Goal: Entertainment & Leisure: Consume media (video, audio)

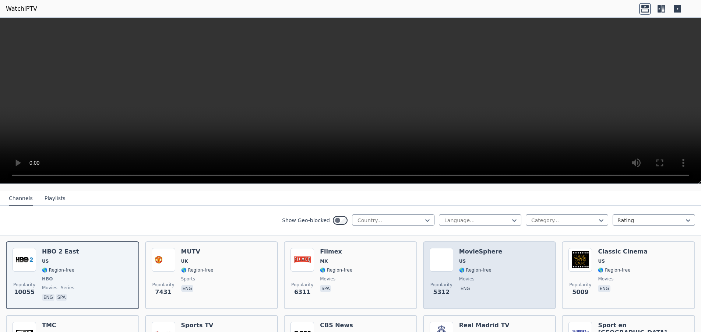
scroll to position [37, 0]
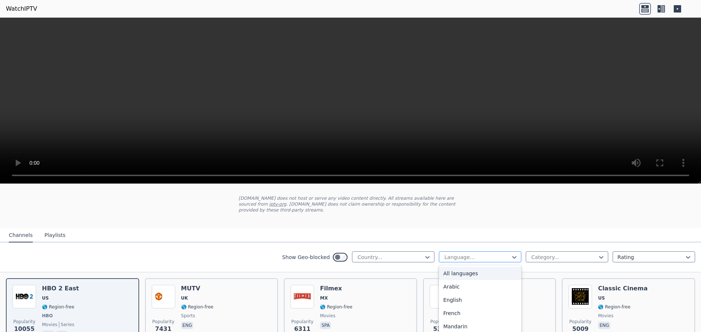
click at [504, 253] on div at bounding box center [477, 256] width 67 height 7
click at [446, 307] on div "French" at bounding box center [480, 312] width 82 height 13
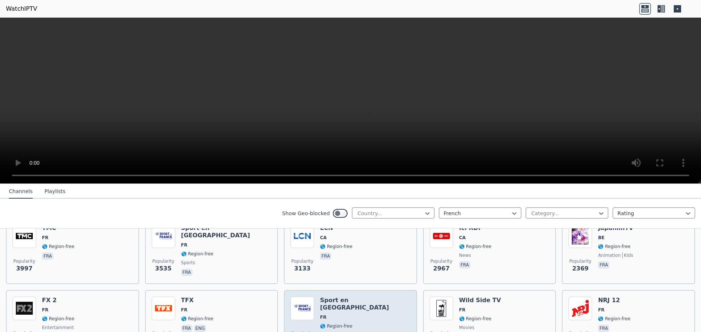
scroll to position [110, 0]
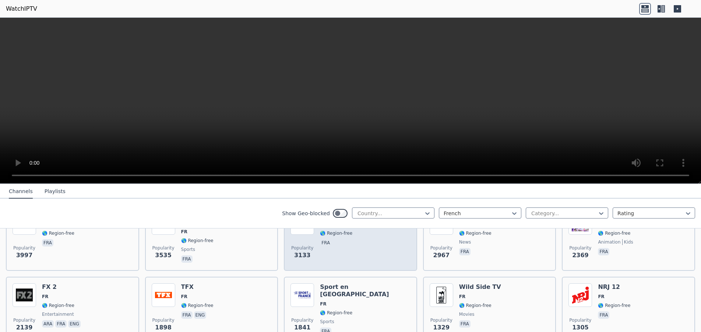
click at [346, 245] on div "LCN CA 🌎 Region-free fra" at bounding box center [336, 237] width 32 height 53
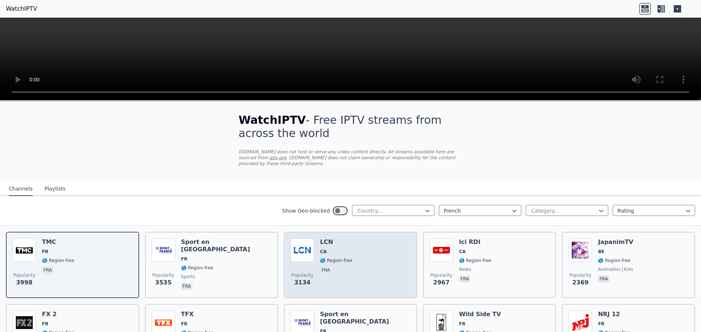
click at [302, 238] on img at bounding box center [303, 250] width 24 height 24
